Goal: Transaction & Acquisition: Obtain resource

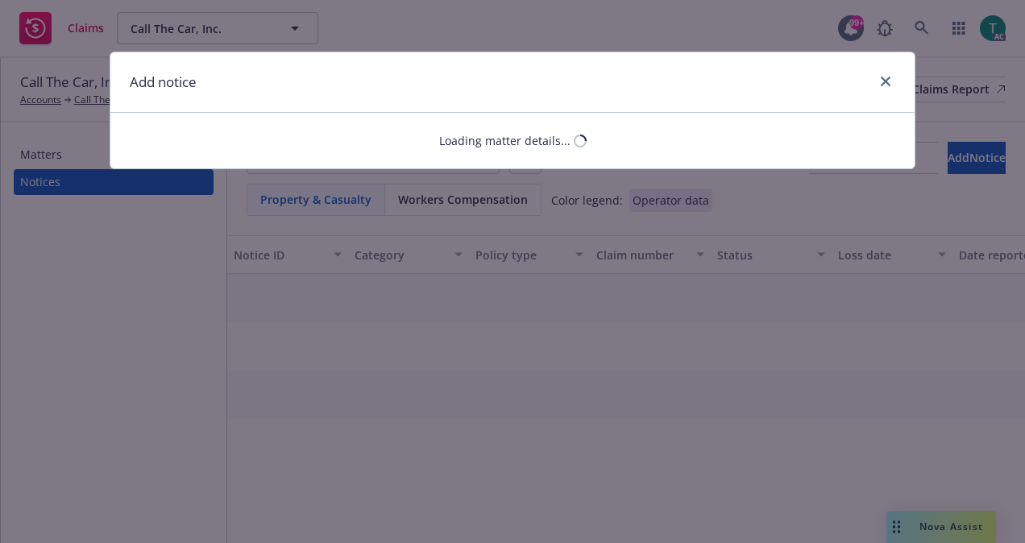
select select "GENERAL_LIABILITY"
select select "open"
select select "CLAIM"
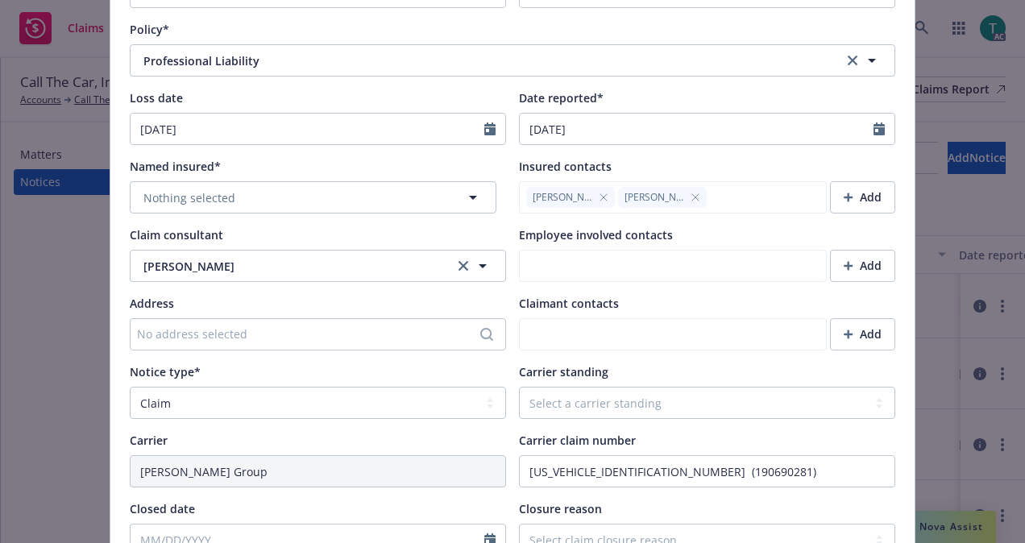
scroll to position [322, 0]
click at [353, 192] on button "Nothing selected" at bounding box center [313, 198] width 367 height 32
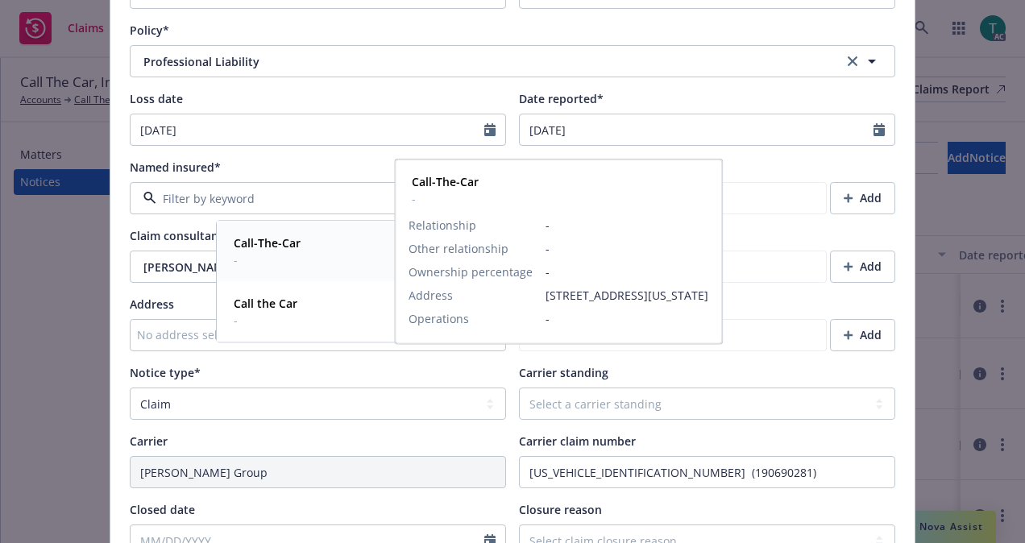
click at [321, 256] on div "Call-The-Car -" at bounding box center [306, 251] width 159 height 40
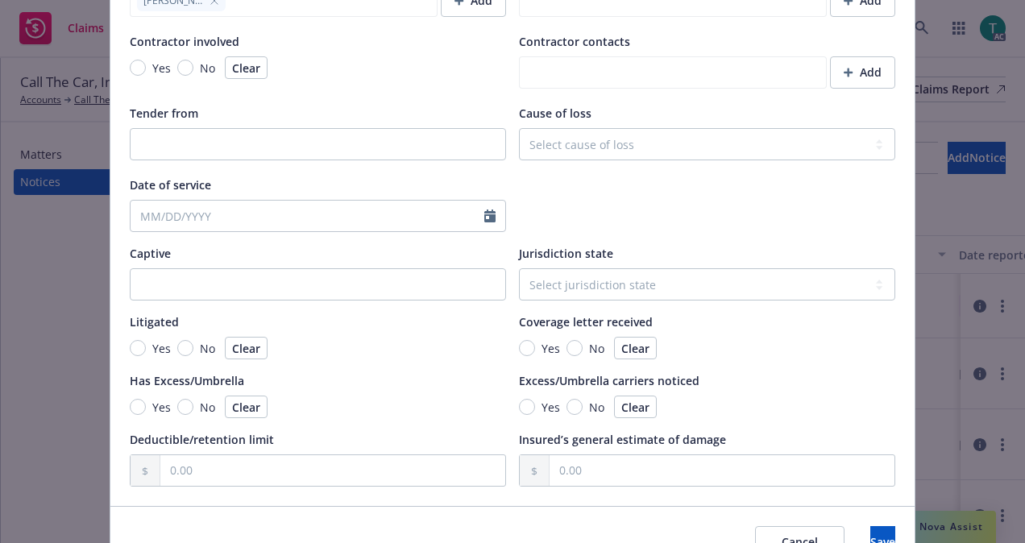
scroll to position [1533, 0]
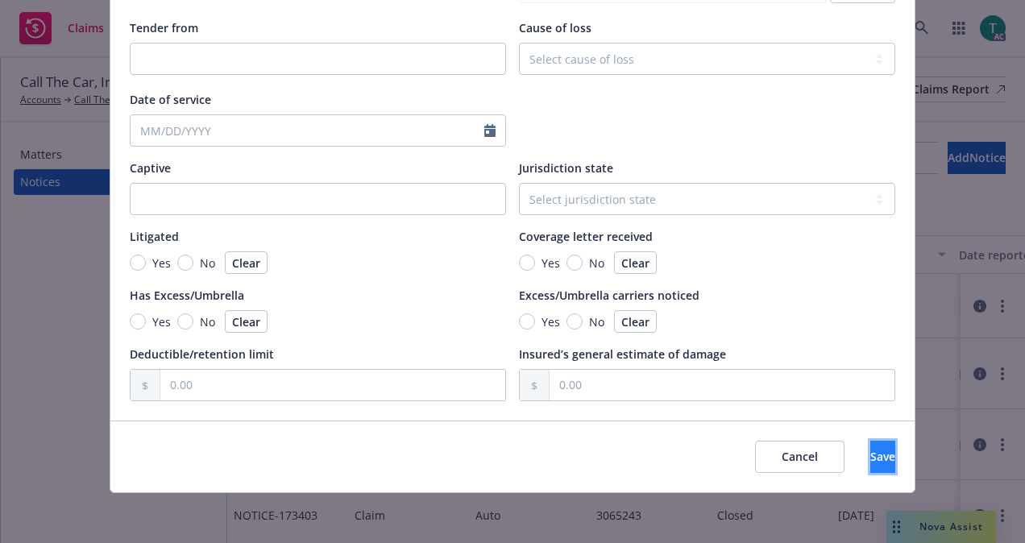
click at [871, 458] on button "Save" at bounding box center [883, 457] width 25 height 32
type textarea "x"
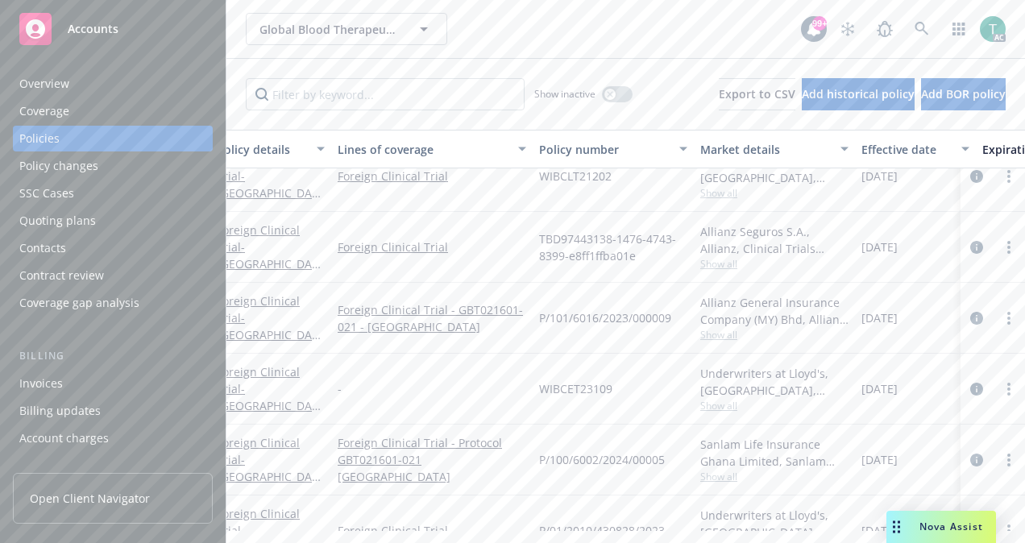
scroll to position [808, 16]
click at [405, 103] on input "Filter by keyword..." at bounding box center [385, 94] width 279 height 32
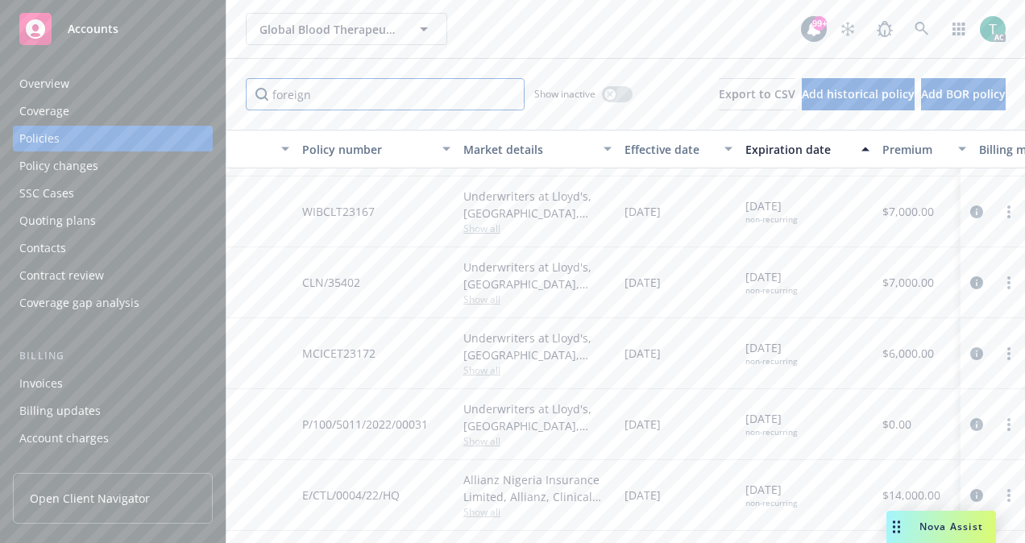
scroll to position [1105, 253]
type input "foreign"
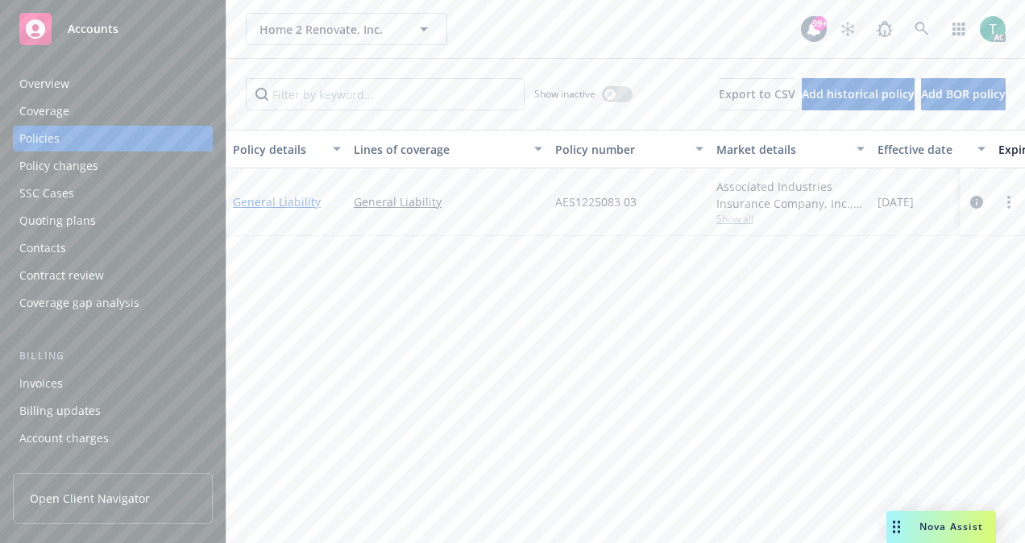
click at [293, 202] on link "General Liability" at bounding box center [277, 201] width 88 height 15
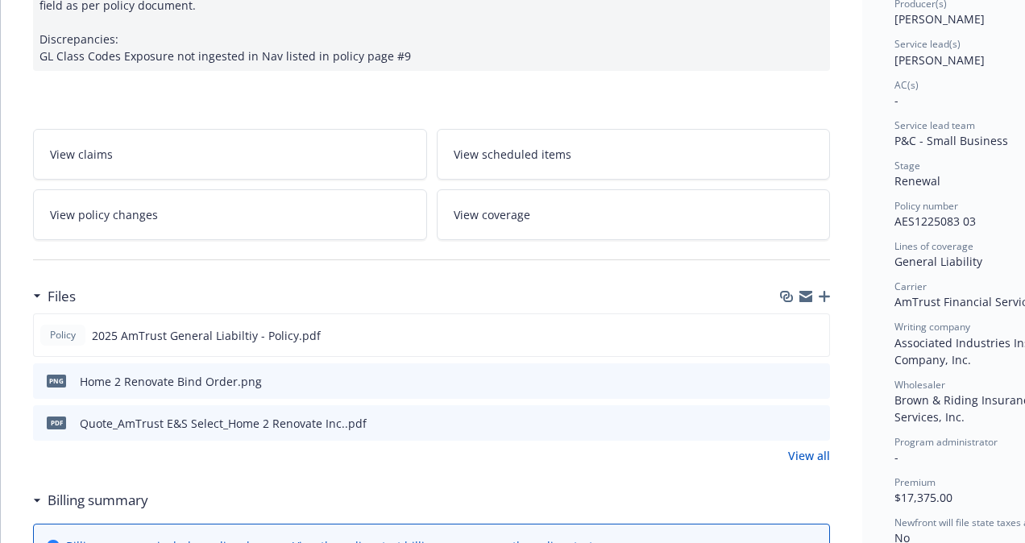
scroll to position [240, 0]
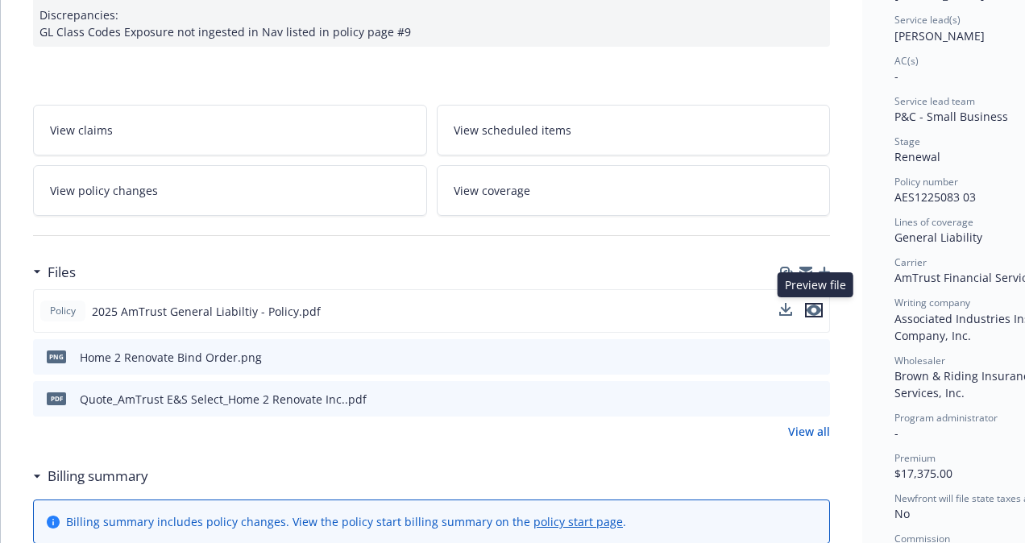
click at [821, 306] on icon "preview file" at bounding box center [814, 310] width 15 height 11
